Goal: Task Accomplishment & Management: Manage account settings

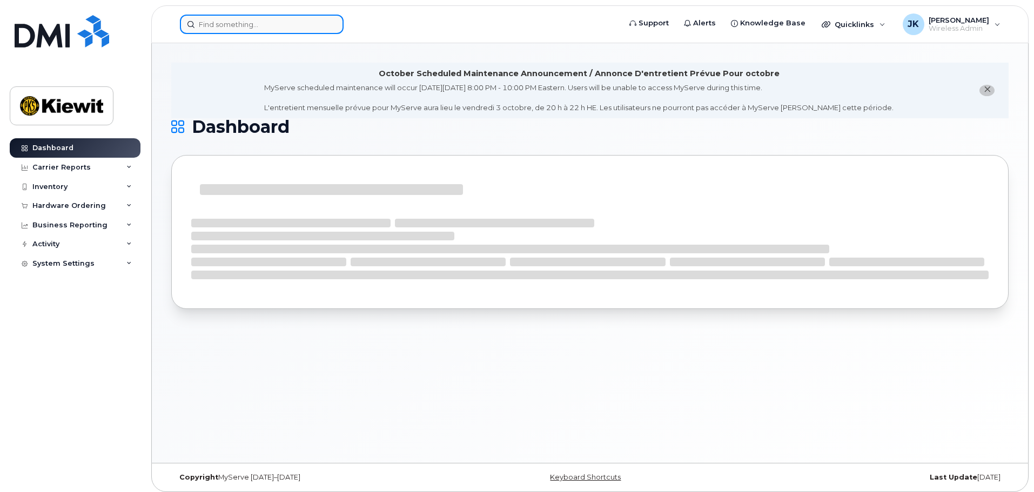
click at [268, 28] on input at bounding box center [262, 24] width 164 height 19
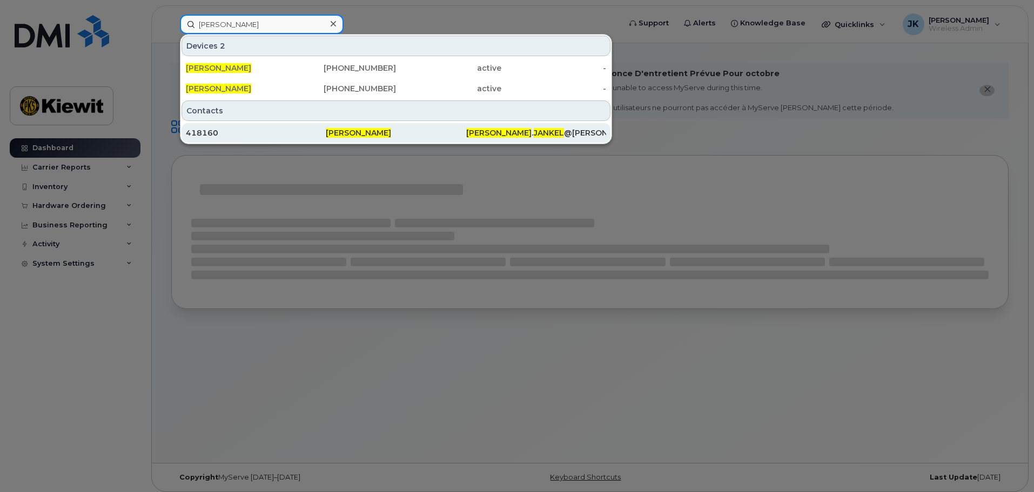
type input "[PERSON_NAME]"
click at [220, 132] on div "418160" at bounding box center [256, 132] width 140 height 11
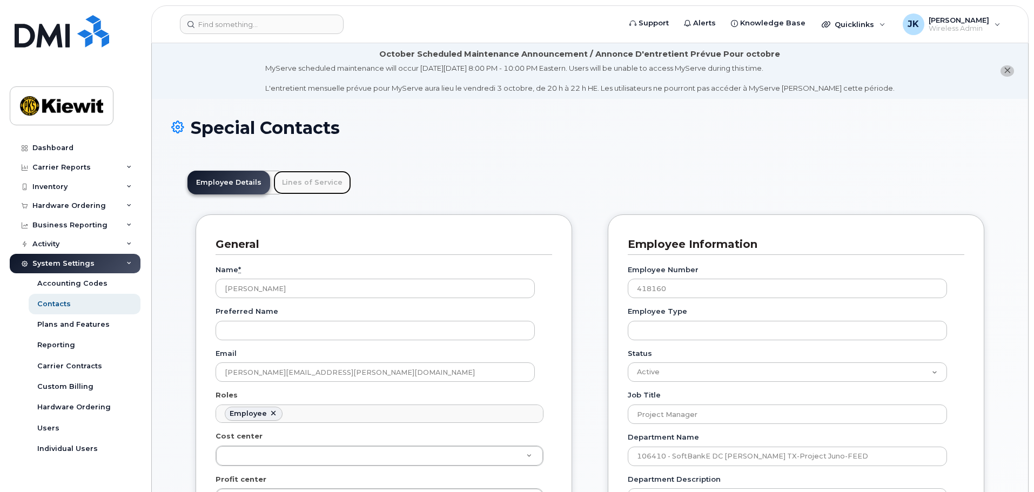
click at [298, 179] on link "Lines of Service" at bounding box center [312, 183] width 78 height 24
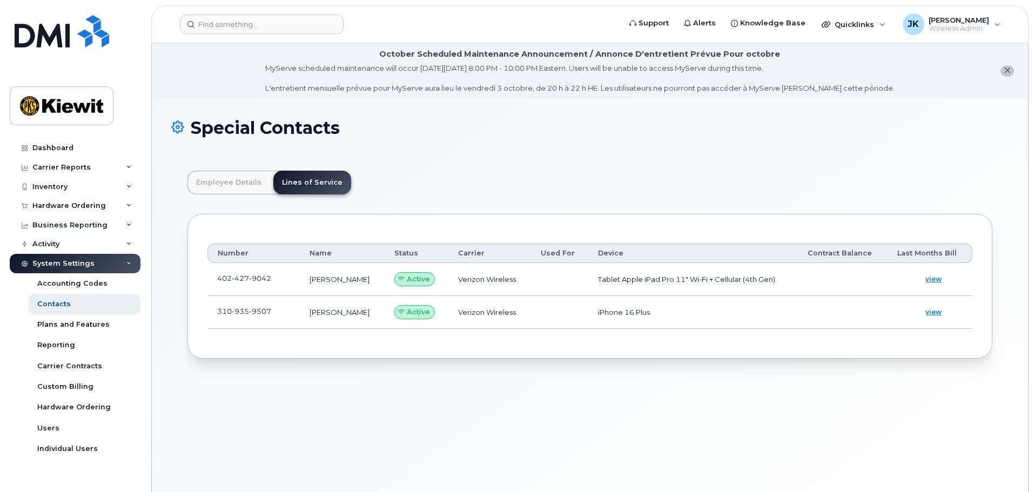
click at [237, 281] on span "427" at bounding box center [240, 278] width 17 height 9
click at [661, 292] on td "Tablet Apple iPad Pro 11" Wi-Fi + Cellular (4th Gen)" at bounding box center [693, 279] width 210 height 33
click at [649, 312] on td "iPhone 16 Plus" at bounding box center [693, 312] width 210 height 33
drag, startPoint x: 313, startPoint y: 281, endPoint x: 388, endPoint y: 281, distance: 75.1
click at [314, 281] on td "[PERSON_NAME]" at bounding box center [342, 279] width 85 height 33
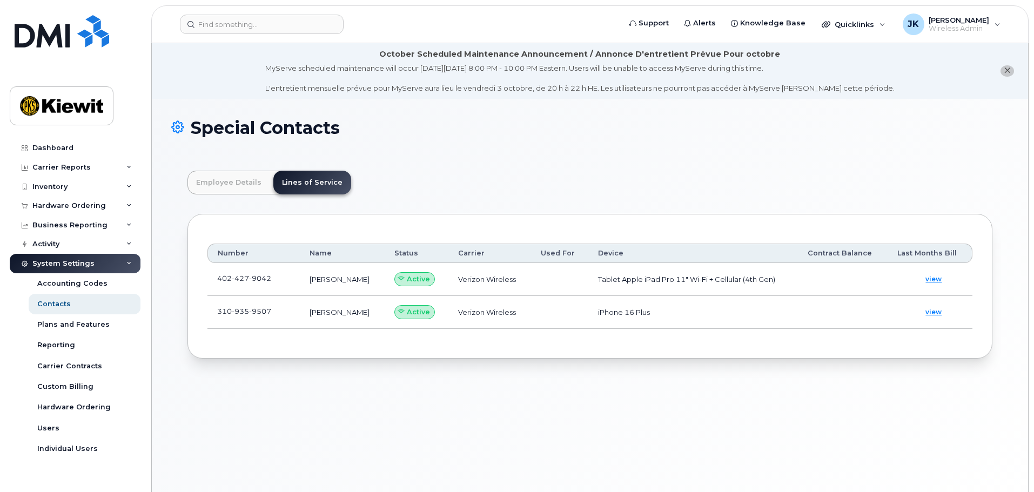
click at [423, 276] on span "Active" at bounding box center [418, 279] width 23 height 10
click at [931, 277] on span "view" at bounding box center [933, 279] width 16 height 10
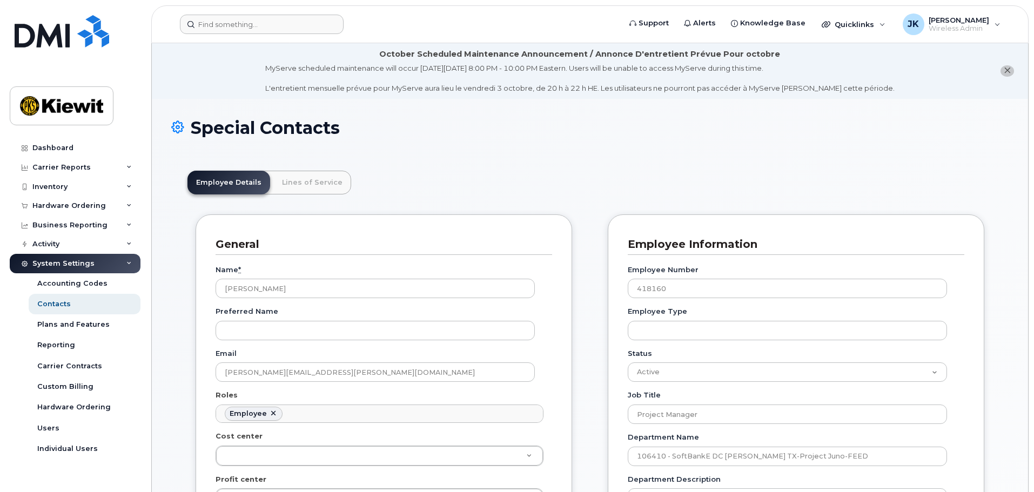
scroll to position [60, 0]
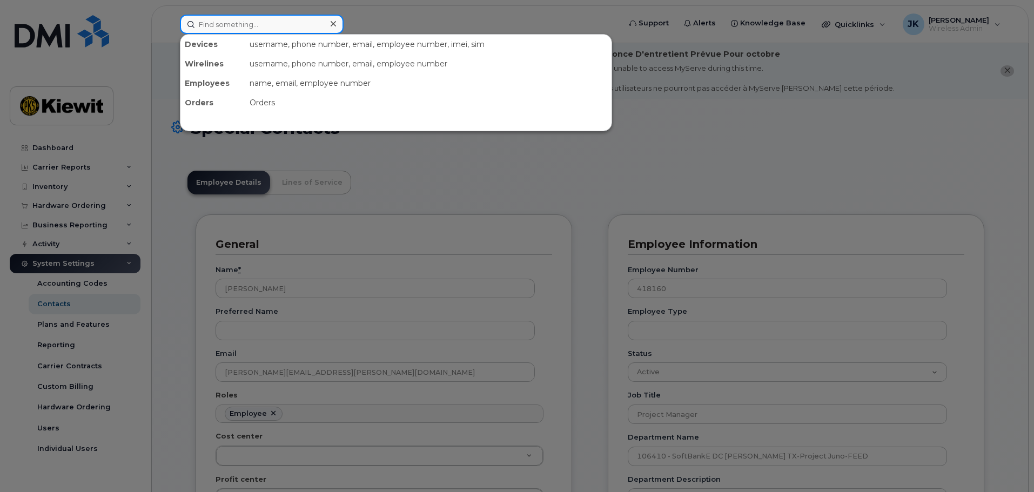
click at [238, 20] on input at bounding box center [262, 24] width 164 height 19
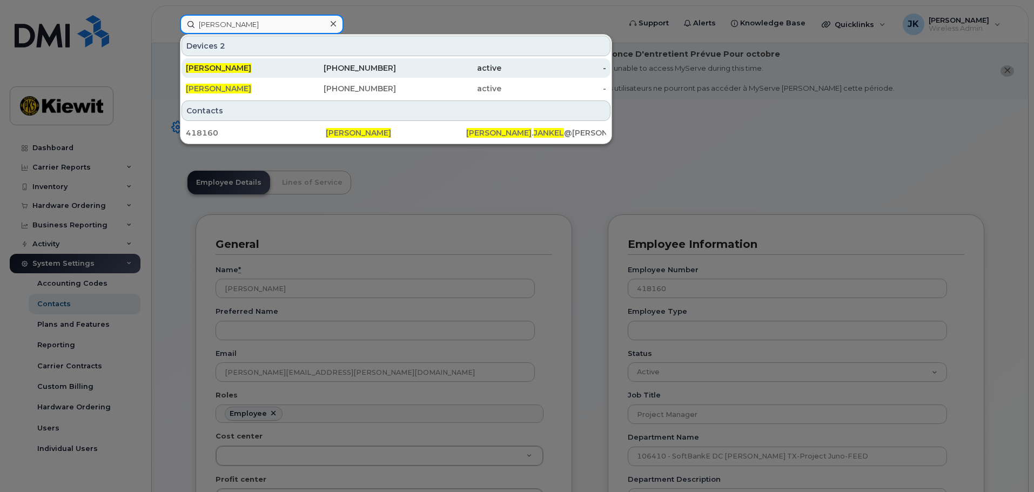
type input "brandon jankel"
click at [269, 69] on div "[PERSON_NAME]" at bounding box center [238, 68] width 105 height 11
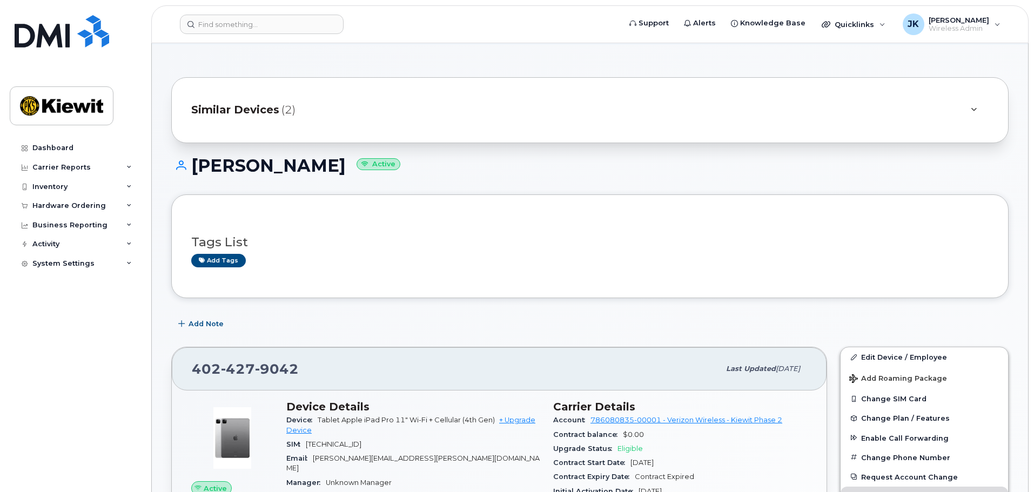
scroll to position [108, 0]
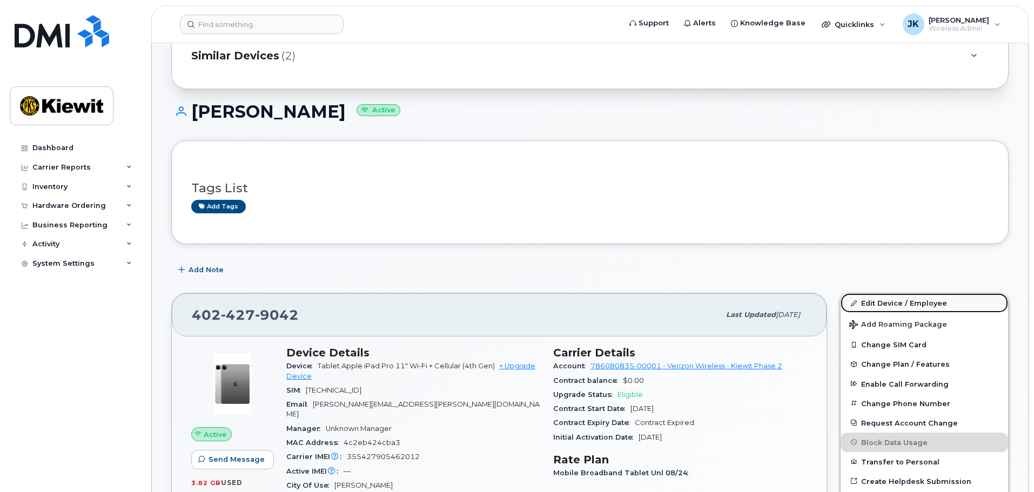
click at [917, 304] on link "Edit Device / Employee" at bounding box center [923, 302] width 167 height 19
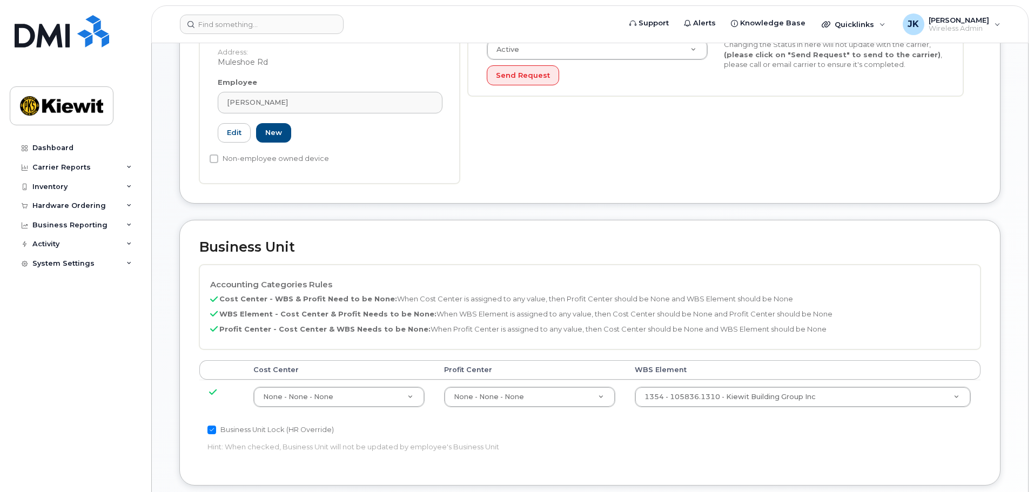
scroll to position [406, 0]
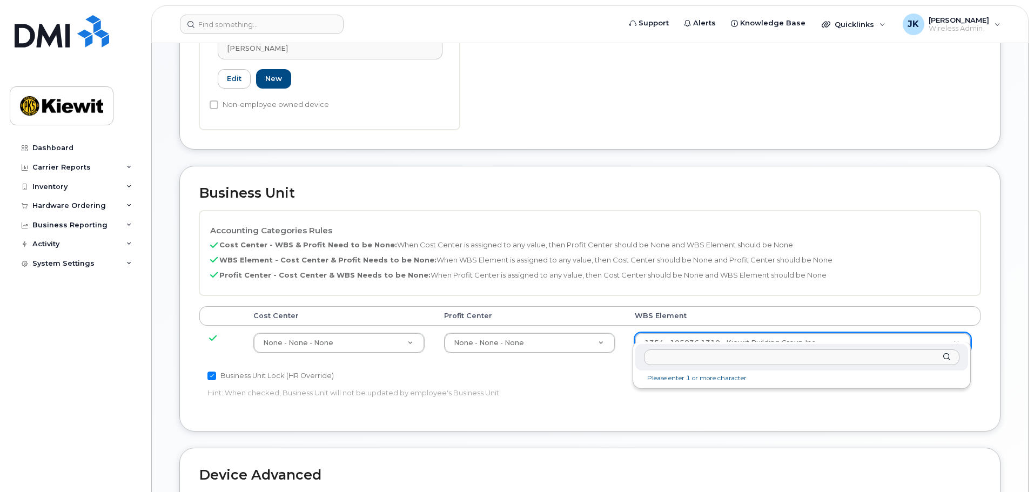
click at [679, 357] on input "text" at bounding box center [801, 357] width 315 height 16
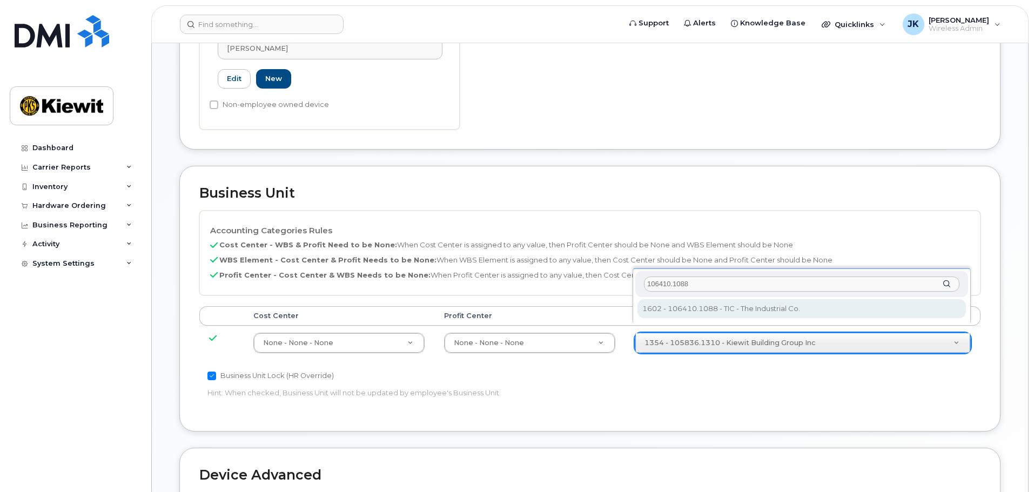
type input "106410.1088"
type input "35398169"
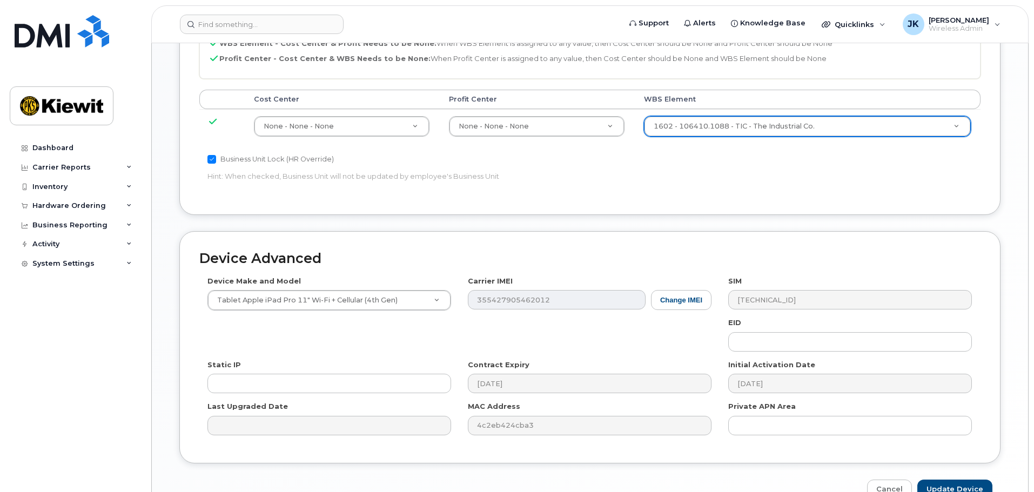
scroll to position [673, 0]
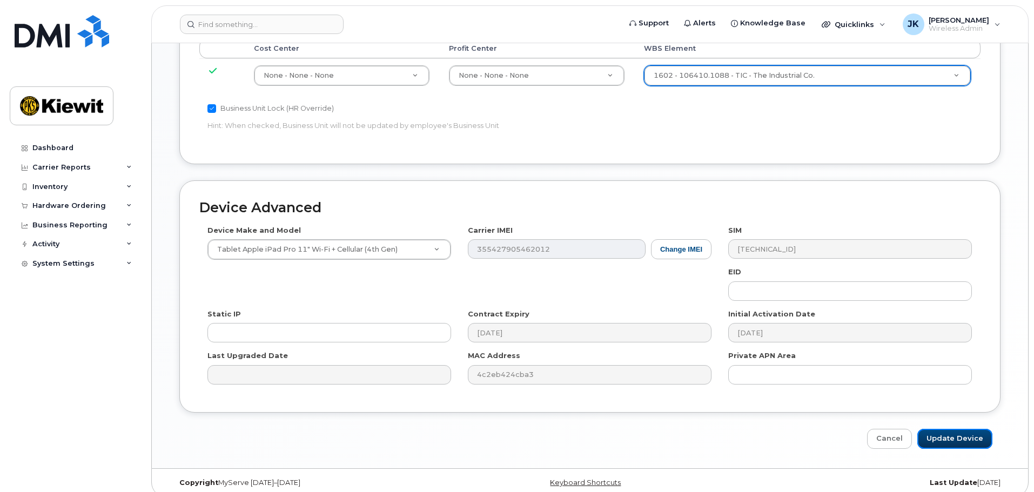
click at [962, 429] on input "Update Device" at bounding box center [954, 439] width 75 height 20
type input "Saving..."
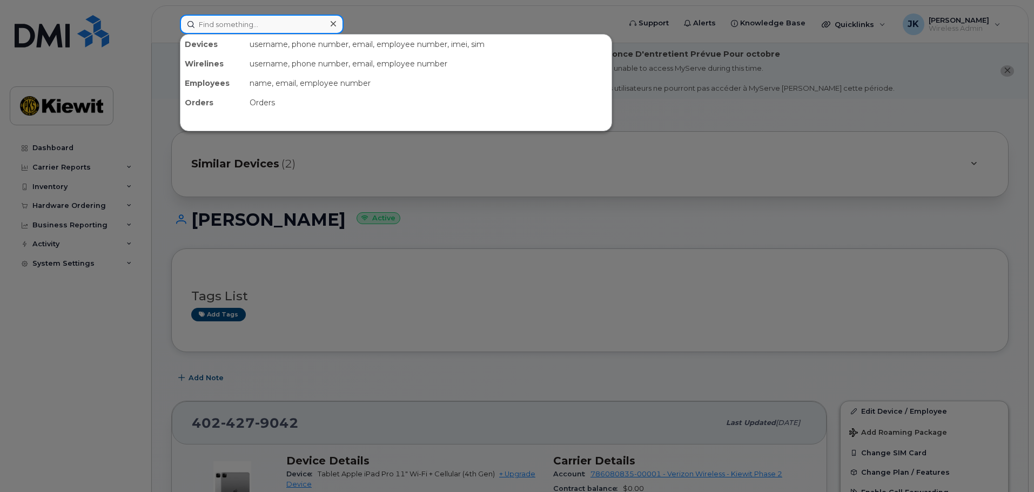
click at [246, 26] on input at bounding box center [262, 24] width 164 height 19
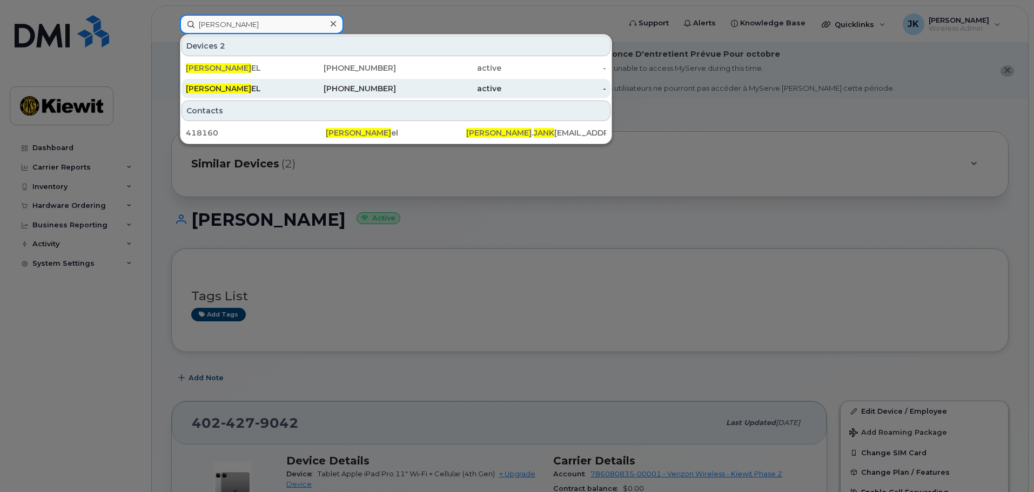
type input "brandon jank"
click at [374, 91] on div "310-935-9507" at bounding box center [343, 88] width 105 height 11
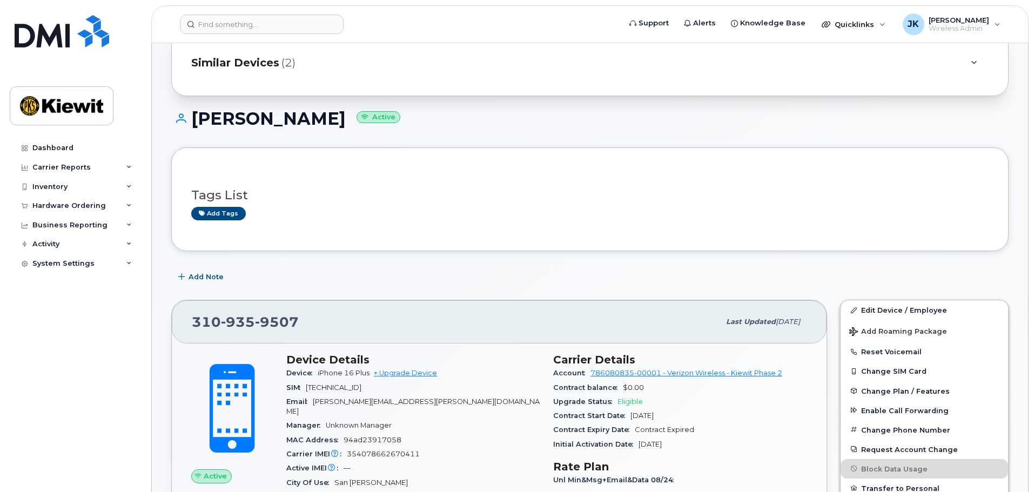
scroll to position [108, 0]
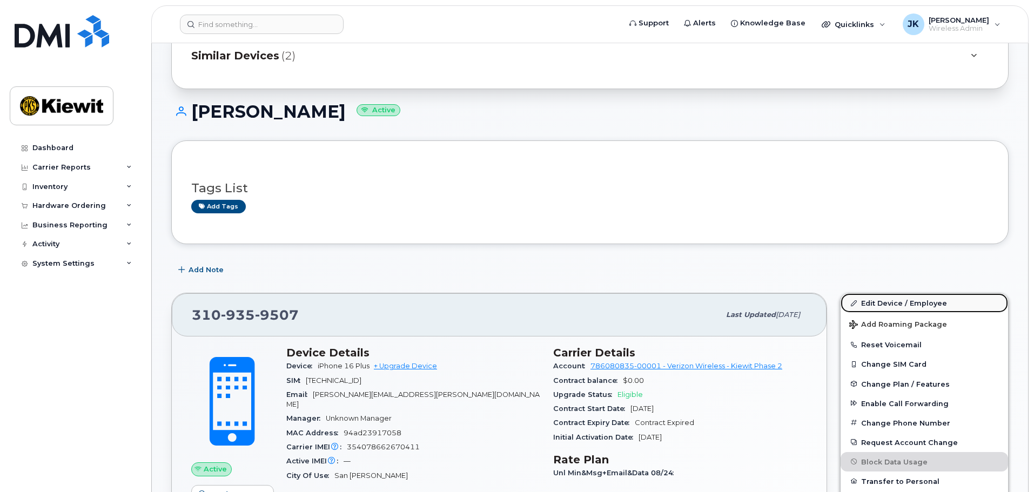
click at [915, 302] on link "Edit Device / Employee" at bounding box center [923, 302] width 167 height 19
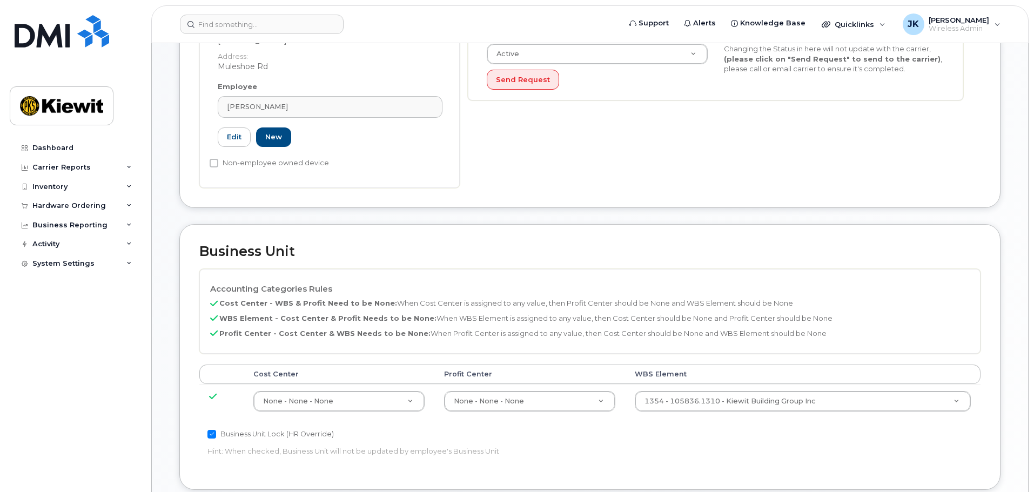
scroll to position [486, 0]
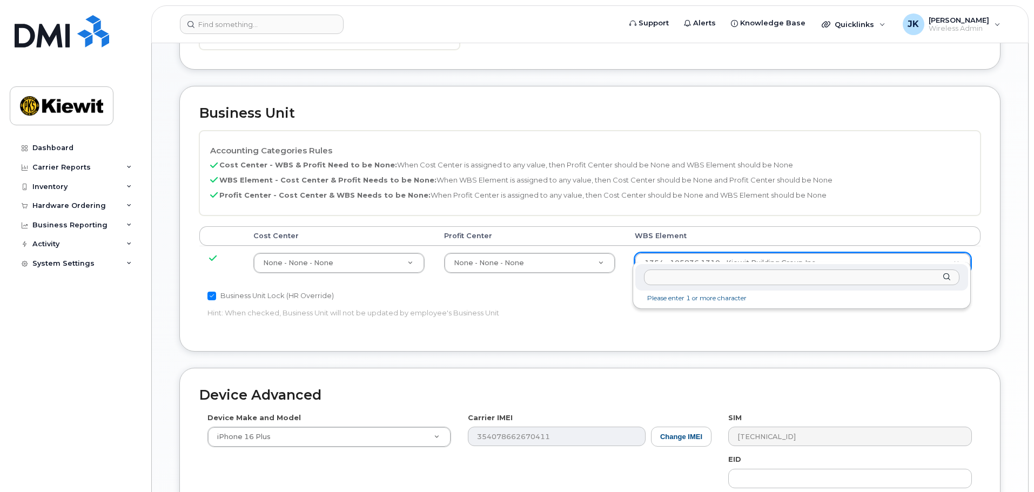
click at [724, 277] on input "text" at bounding box center [801, 277] width 315 height 16
type input "106410.1088"
type input "35398169"
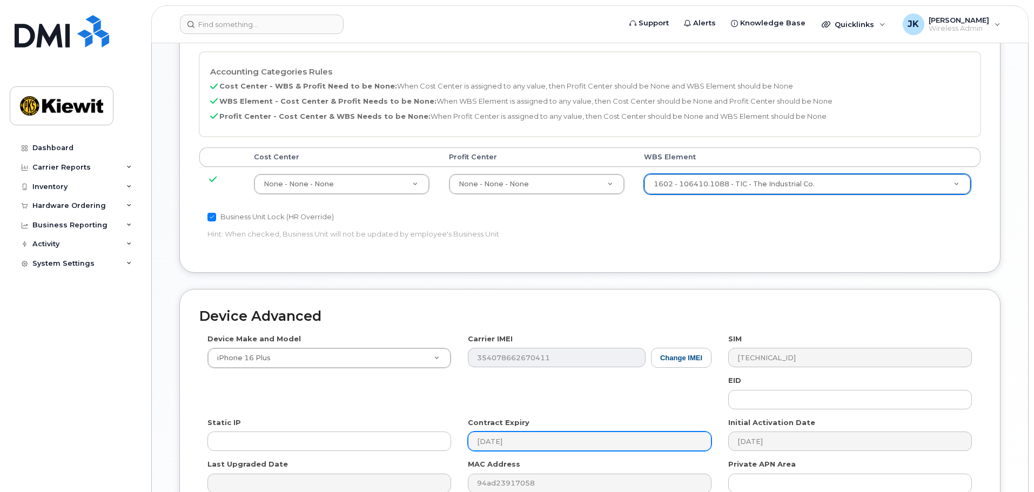
scroll to position [673, 0]
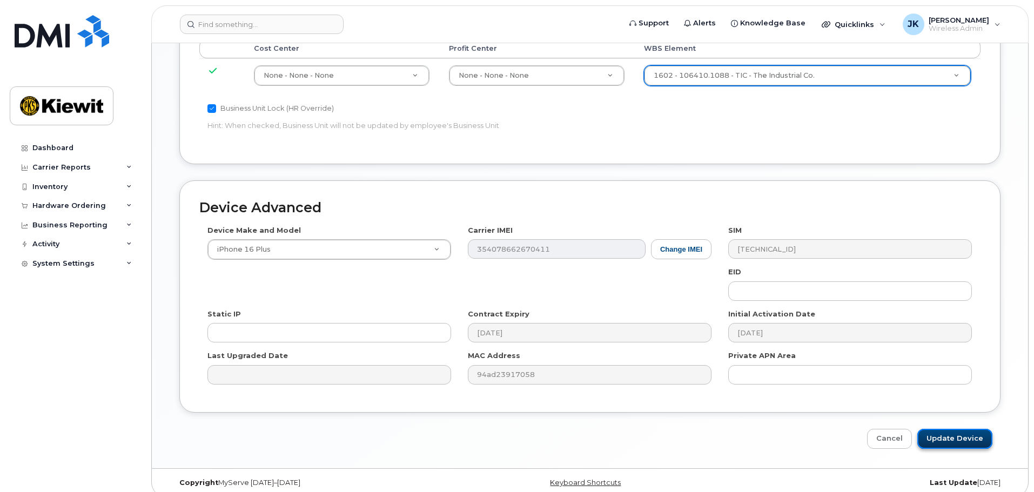
click at [957, 429] on input "Update Device" at bounding box center [954, 439] width 75 height 20
type input "Saving..."
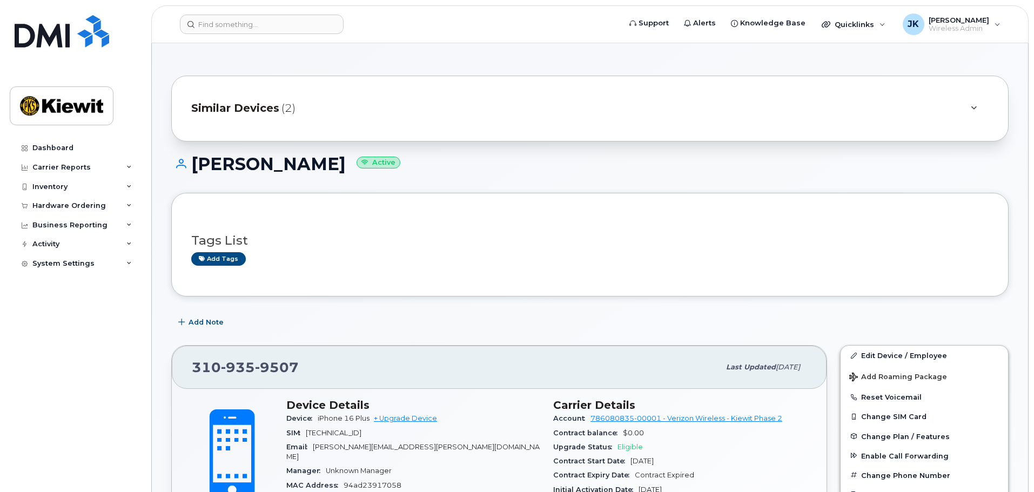
scroll to position [162, 0]
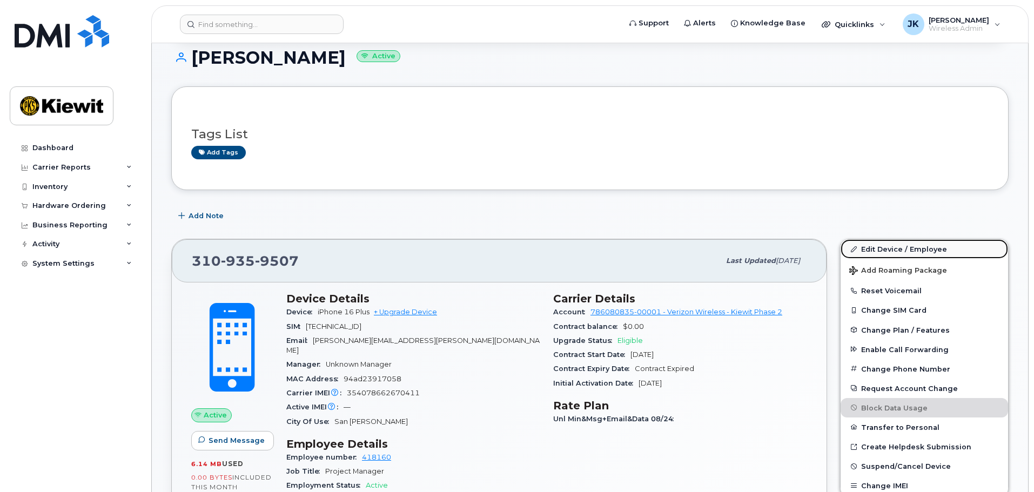
click at [929, 249] on link "Edit Device / Employee" at bounding box center [923, 248] width 167 height 19
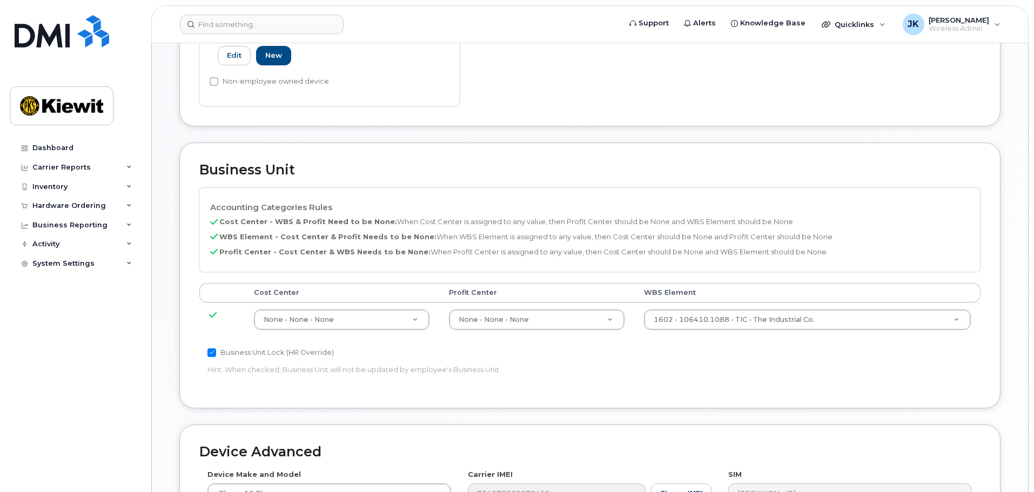
scroll to position [432, 0]
